Goal: Information Seeking & Learning: Learn about a topic

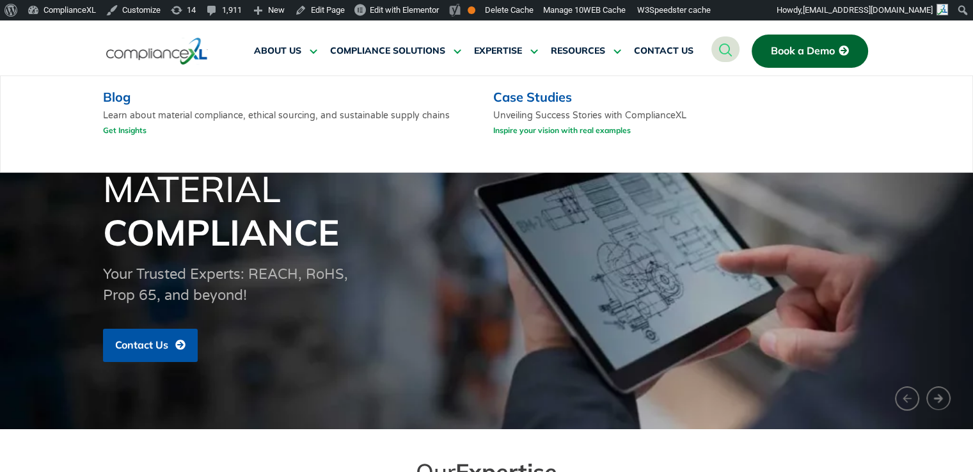
click at [125, 134] on link "Get Insights" at bounding box center [124, 130] width 43 height 16
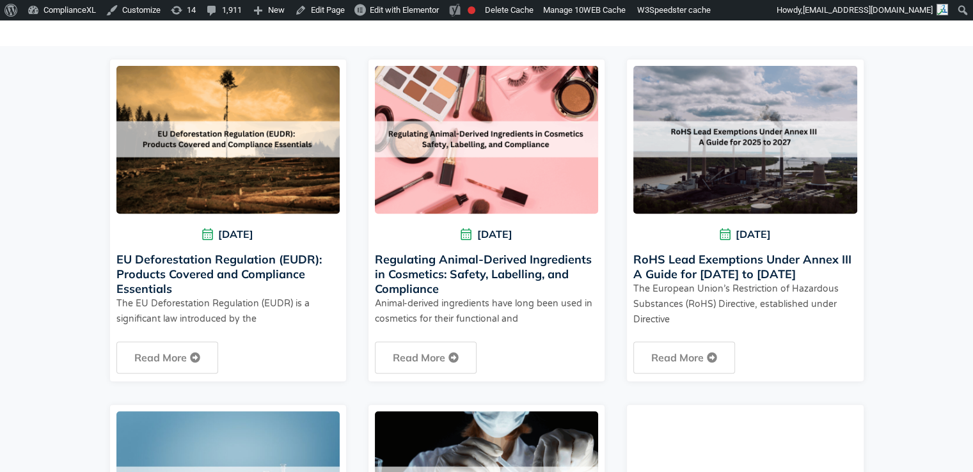
scroll to position [415, 0]
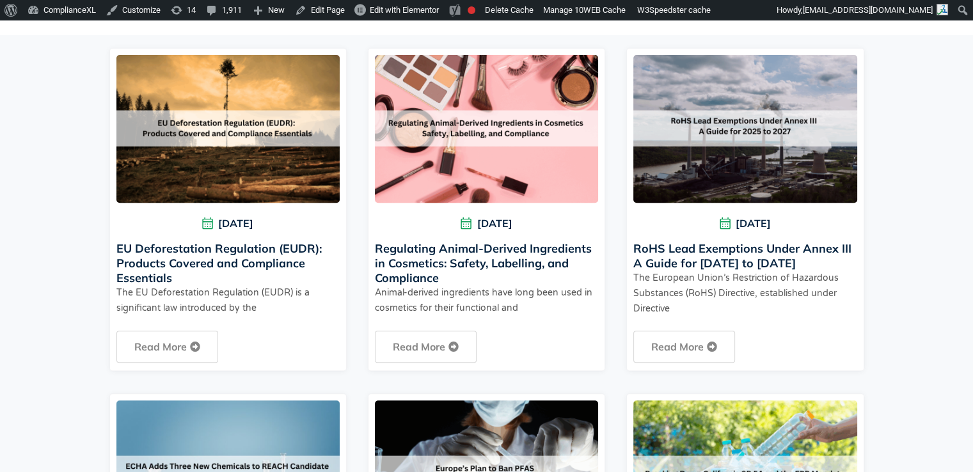
click at [248, 251] on link "EU Deforestation Regulation (EUDR): Products Covered and Compliance Essentials" at bounding box center [218, 263] width 205 height 44
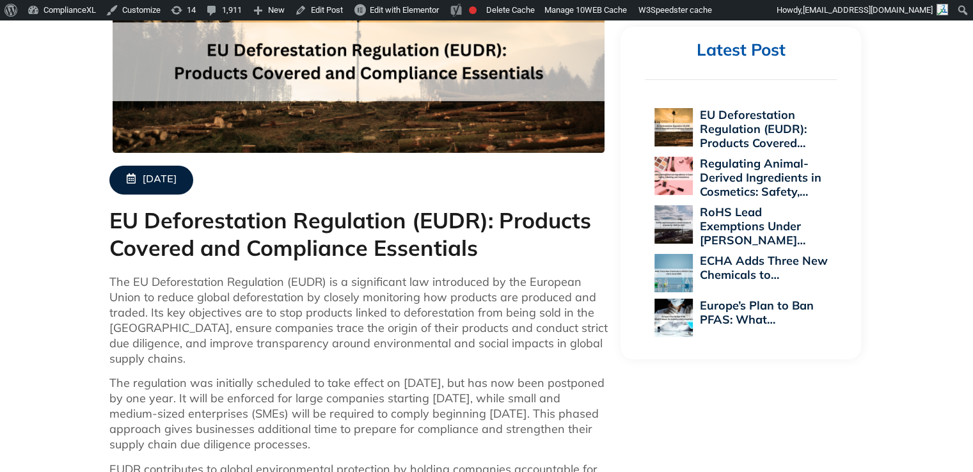
scroll to position [404, 0]
